Goal: Task Accomplishment & Management: Complete application form

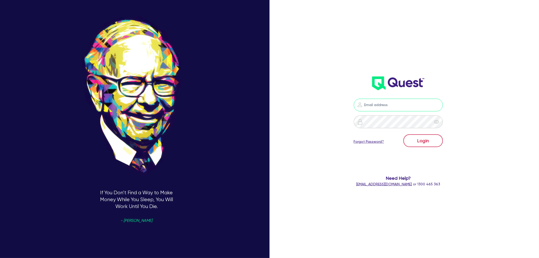
type input "[EMAIL_ADDRESS][PERSON_NAME][DOMAIN_NAME]"
click at [441, 139] on button "Login" at bounding box center [424, 140] width 40 height 13
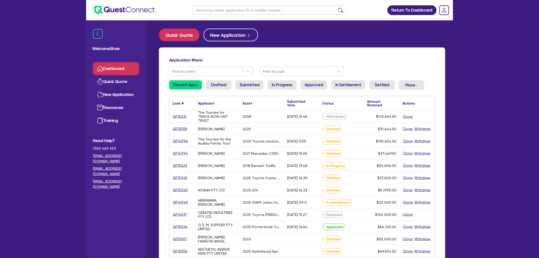
click at [203, 12] on input "text" at bounding box center [269, 10] width 153 height 9
paste input "QF14994"
type input "QF14994"
click at [337, 8] on button "submit" at bounding box center [341, 11] width 8 height 7
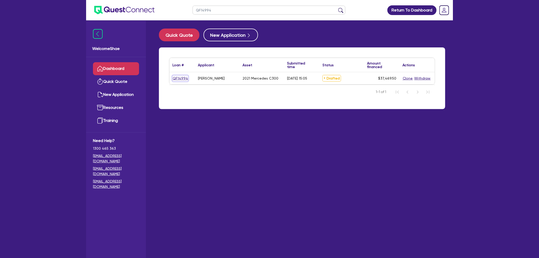
click at [184, 77] on link "QF14994" at bounding box center [181, 78] width 16 height 6
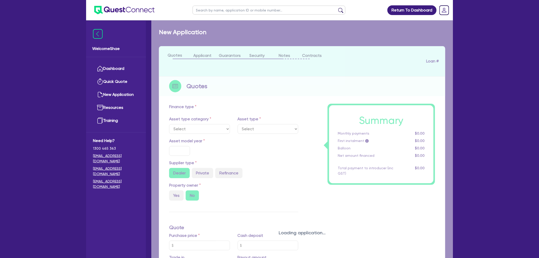
select select "CARS_AND_LIGHT_TRUCKS"
type input "2021"
radio input "true"
type input "45,000"
type input "10,000"
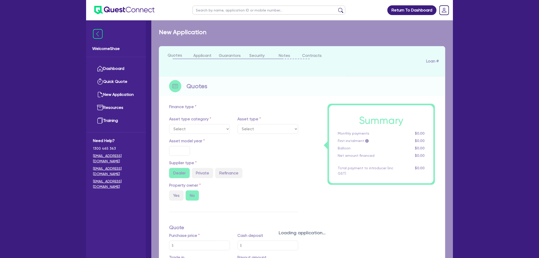
type input "35"
type input "15,750"
type input "3.08"
type input "1,150.42"
type input "10.99"
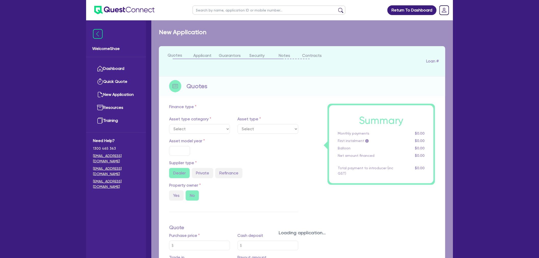
type input "1,650"
select select "PASSENGER_VEHICLES"
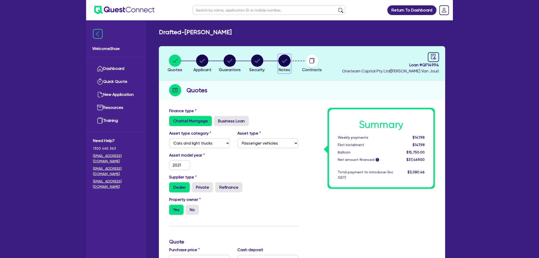
click at [285, 58] on circle "button" at bounding box center [285, 61] width 12 height 12
select select "Other"
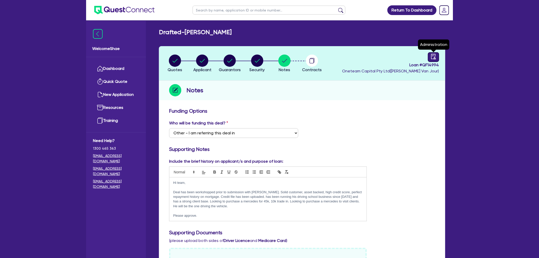
click at [437, 54] on link at bounding box center [433, 57] width 11 height 10
select select "DRAFTED_AMENDED"
select select "Branded Financial Services"
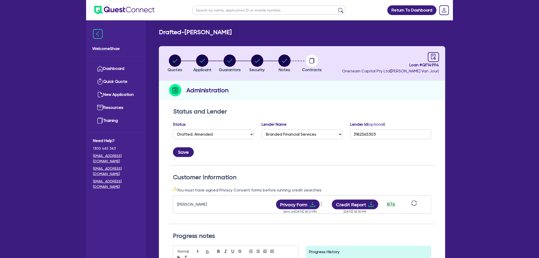
click at [430, 184] on div "Customer Information You must have signed Privacy Consent forms before running …" at bounding box center [302, 199] width 266 height 50
click at [230, 59] on circle "button" at bounding box center [230, 61] width 12 height 12
select select "MR"
select select "QLD"
select select "MARRIED"
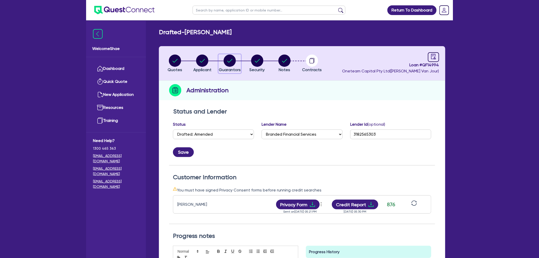
select select "PROPERTY"
select select "CASH"
select select "VEHICLE"
select select "MORTGAGE"
select select "CREDIT_CARD"
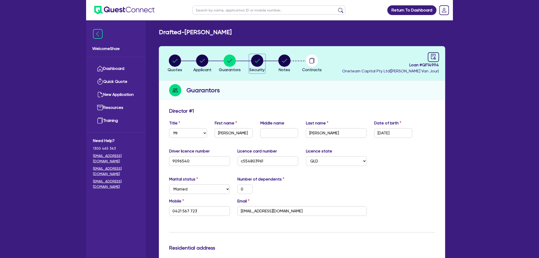
click at [256, 56] on circle "button" at bounding box center [257, 61] width 12 height 12
select select "CARS_AND_LIGHT_TRUCKS"
select select "PASSENGER_VEHICLES"
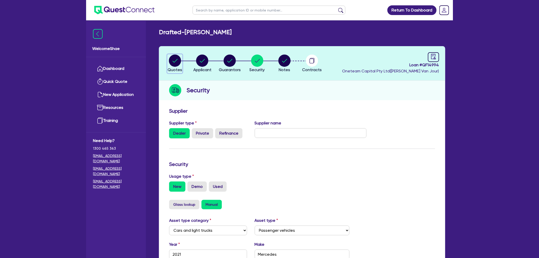
click at [177, 65] on circle "button" at bounding box center [175, 61] width 12 height 12
select select "CARS_AND_LIGHT_TRUCKS"
select select "PASSENGER_VEHICLES"
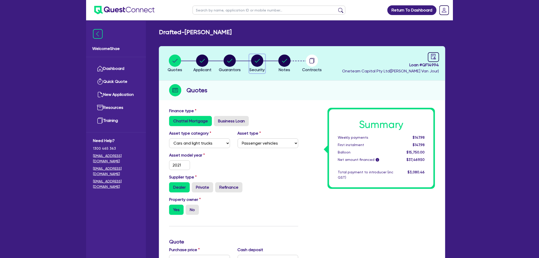
click at [255, 69] on span "Security" at bounding box center [257, 69] width 15 height 5
select select "CARS_AND_LIGHT_TRUCKS"
select select "PASSENGER_VEHICLES"
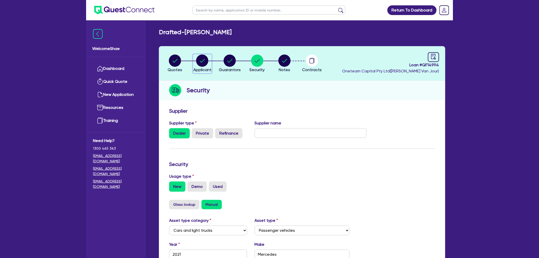
click at [197, 65] on icon "button" at bounding box center [202, 61] width 12 height 12
select select "SOLE_TRADER"
select select "RENTAL_REAL_ESTATE"
select select "PROPERTY_OPERATORS"
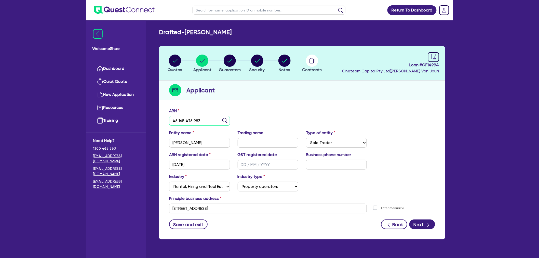
click at [181, 119] on input "46 165 476 983" at bounding box center [199, 121] width 61 height 10
click at [225, 66] on icon "button" at bounding box center [230, 61] width 12 height 12
select select "MR"
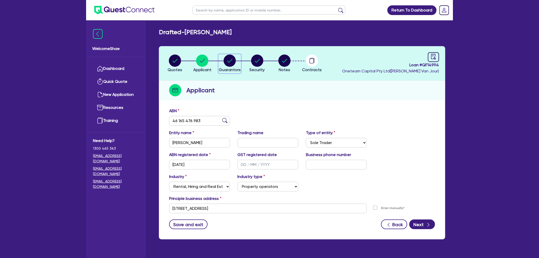
select select "QLD"
select select "MARRIED"
select select "PROPERTY"
select select "CASH"
select select "VEHICLE"
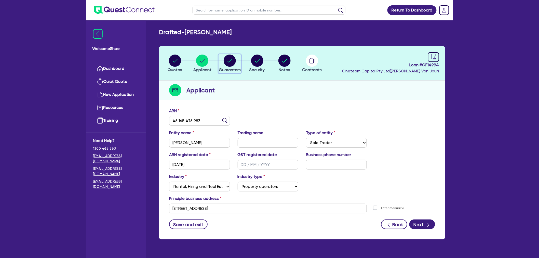
select select "MORTGAGE"
select select "CREDIT_CARD"
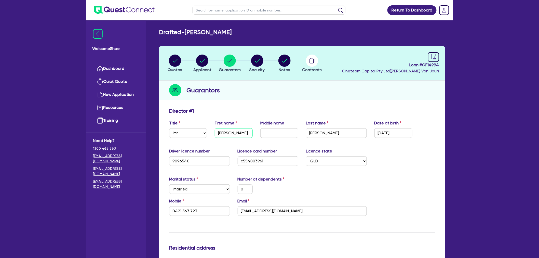
click at [224, 132] on input "[PERSON_NAME]" at bounding box center [234, 133] width 38 height 10
click at [320, 134] on input "[PERSON_NAME]" at bounding box center [336, 133] width 61 height 10
click at [268, 212] on input "[EMAIL_ADDRESS][DOMAIN_NAME]" at bounding box center [302, 211] width 129 height 10
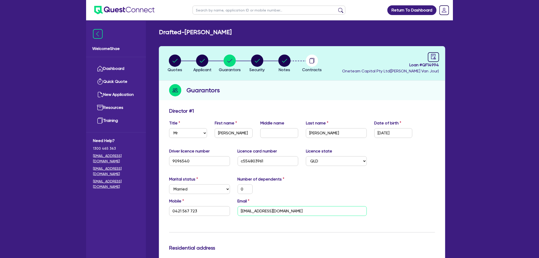
click at [268, 212] on input "[EMAIL_ADDRESS][DOMAIN_NAME]" at bounding box center [302, 211] width 129 height 10
click at [190, 209] on input "0421 567 723" at bounding box center [199, 211] width 61 height 10
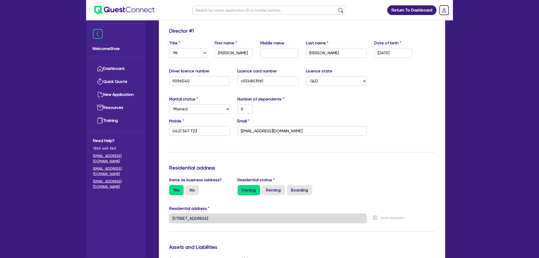
scroll to position [113, 0]
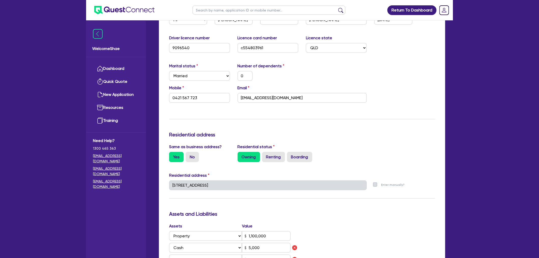
click at [138, 174] on div "Welcome Shae Dashboard Quick Quote New Application Ref Company Ref Salesperson …" at bounding box center [269, 202] width 367 height 630
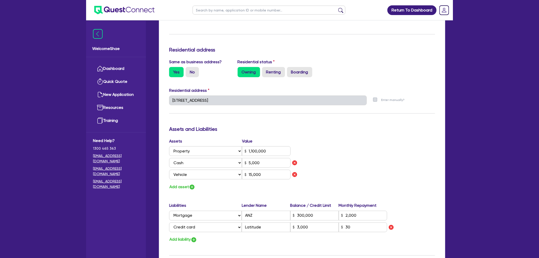
scroll to position [0, 0]
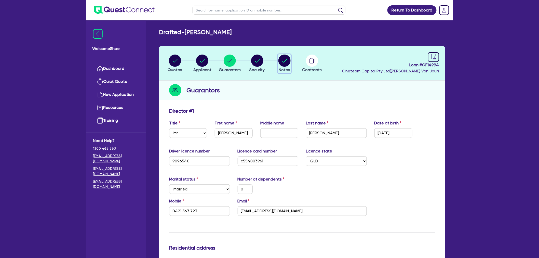
click at [282, 60] on circle "button" at bounding box center [285, 61] width 12 height 12
select select "Other"
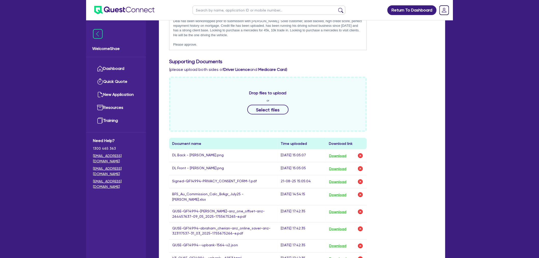
scroll to position [170, 0]
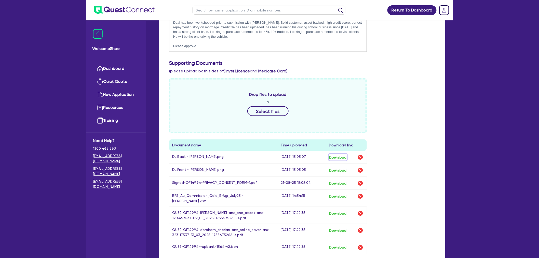
click at [340, 156] on button "Download" at bounding box center [338, 157] width 18 height 7
click at [340, 168] on button "Download" at bounding box center [338, 170] width 18 height 7
click at [338, 184] on button "Download" at bounding box center [338, 183] width 18 height 7
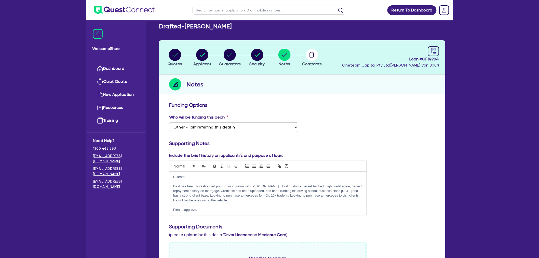
scroll to position [0, 0]
